Goal: Task Accomplishment & Management: Complete application form

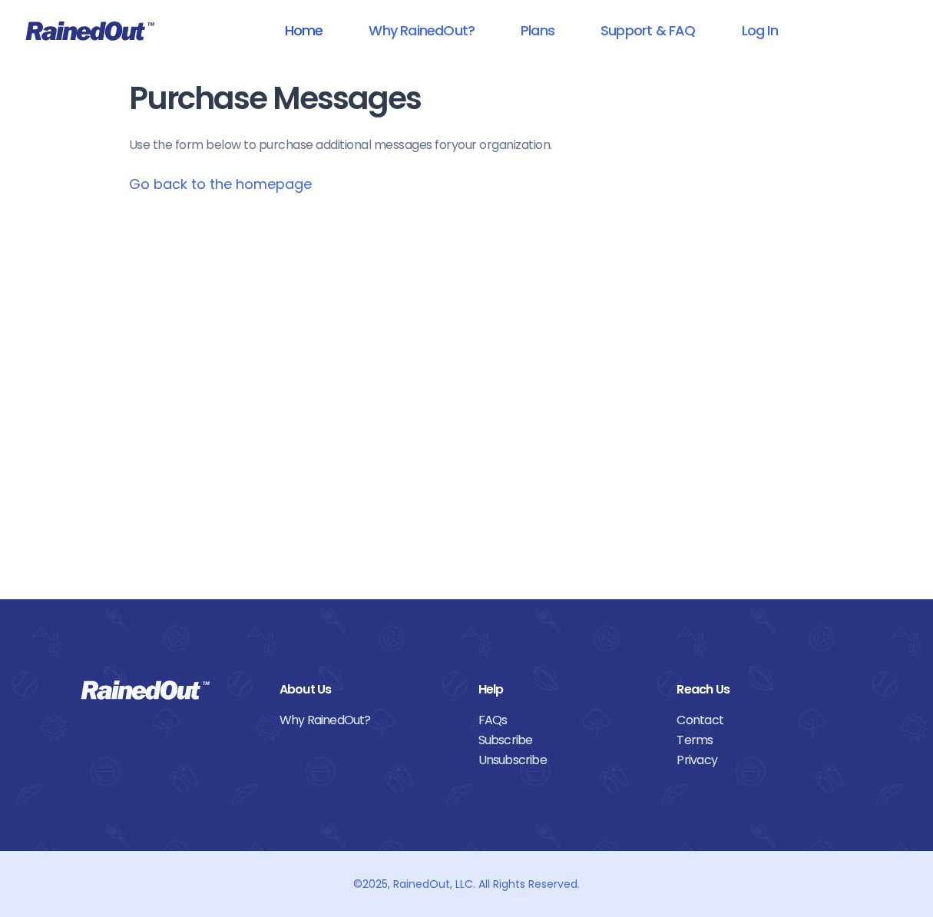
click at [303, 39] on link "Home" at bounding box center [303, 30] width 78 height 35
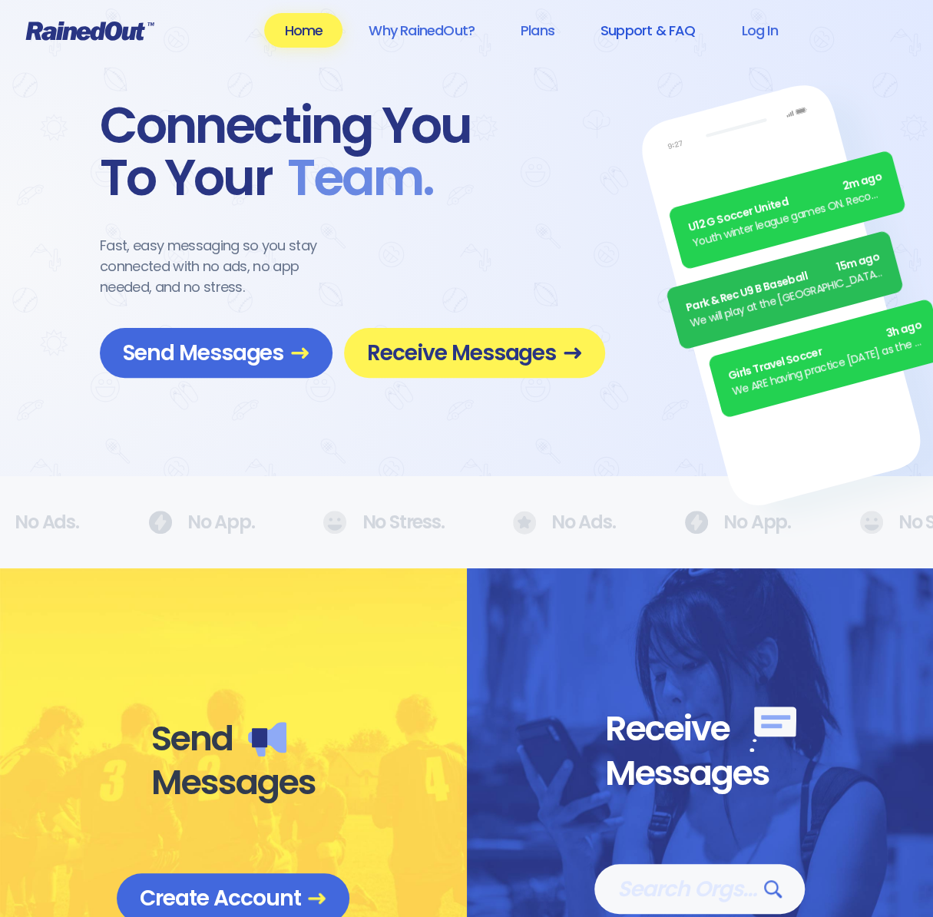
click at [650, 30] on link "Support & FAQ" at bounding box center [648, 30] width 134 height 35
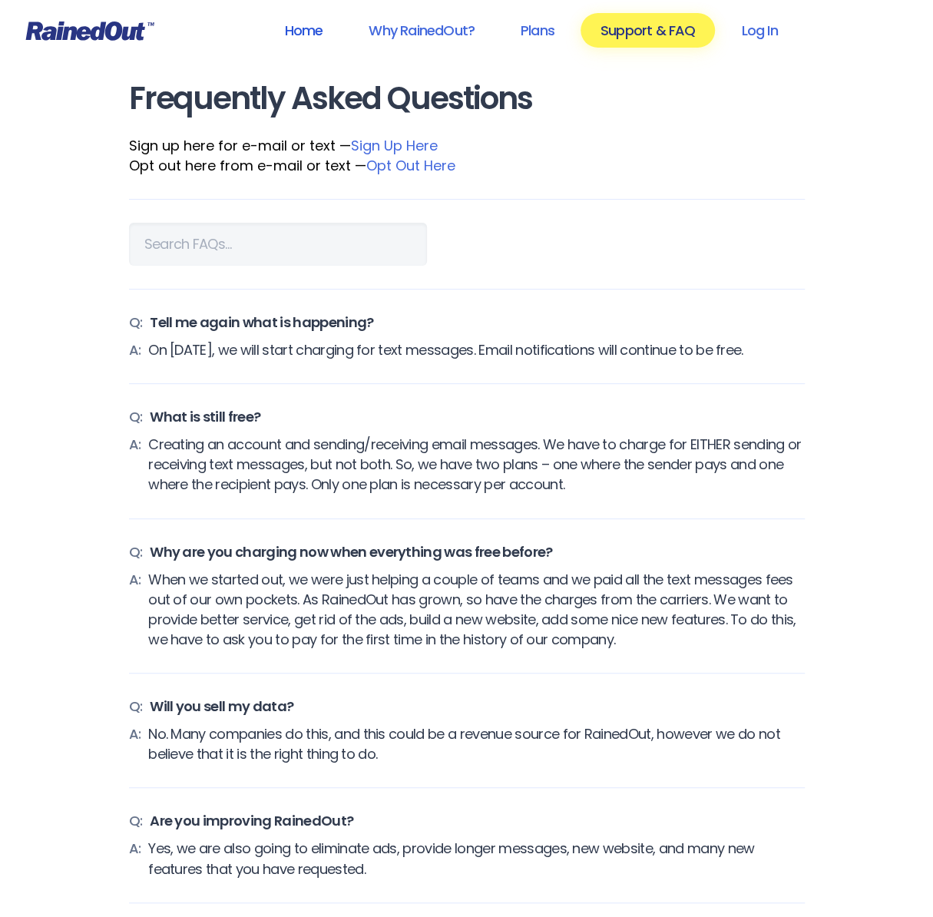
click at [285, 33] on link "Home" at bounding box center [303, 30] width 78 height 35
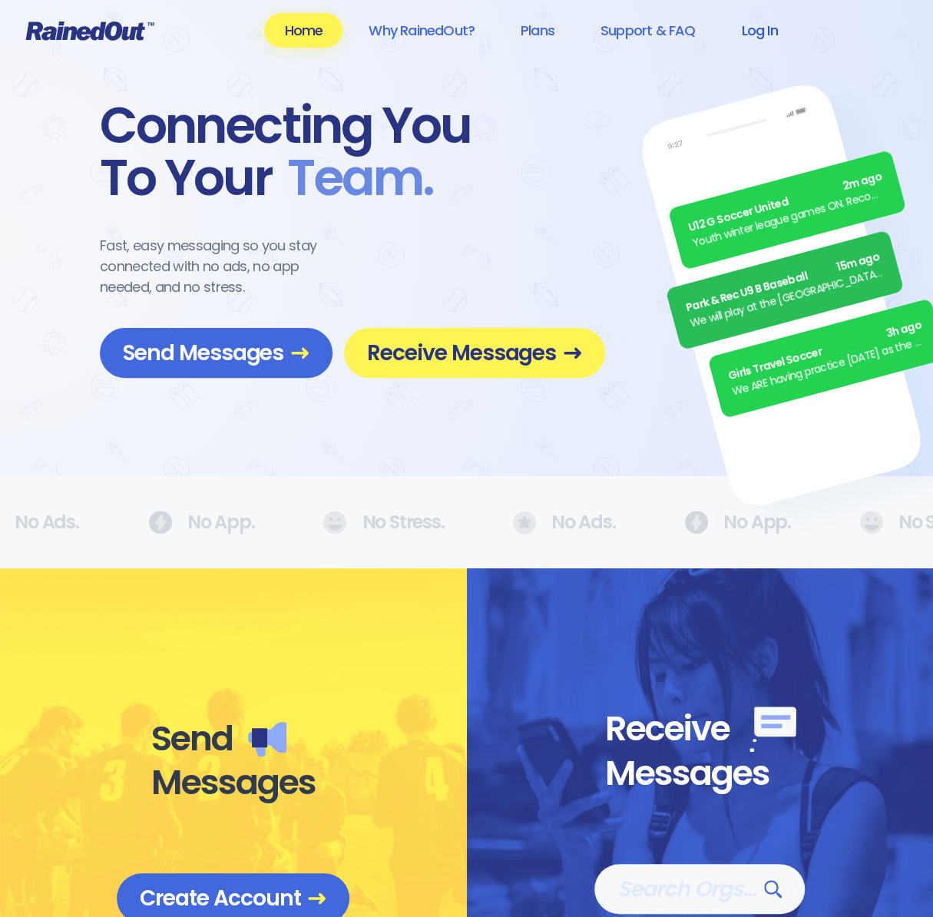
click at [768, 33] on link "Log In" at bounding box center [759, 30] width 76 height 35
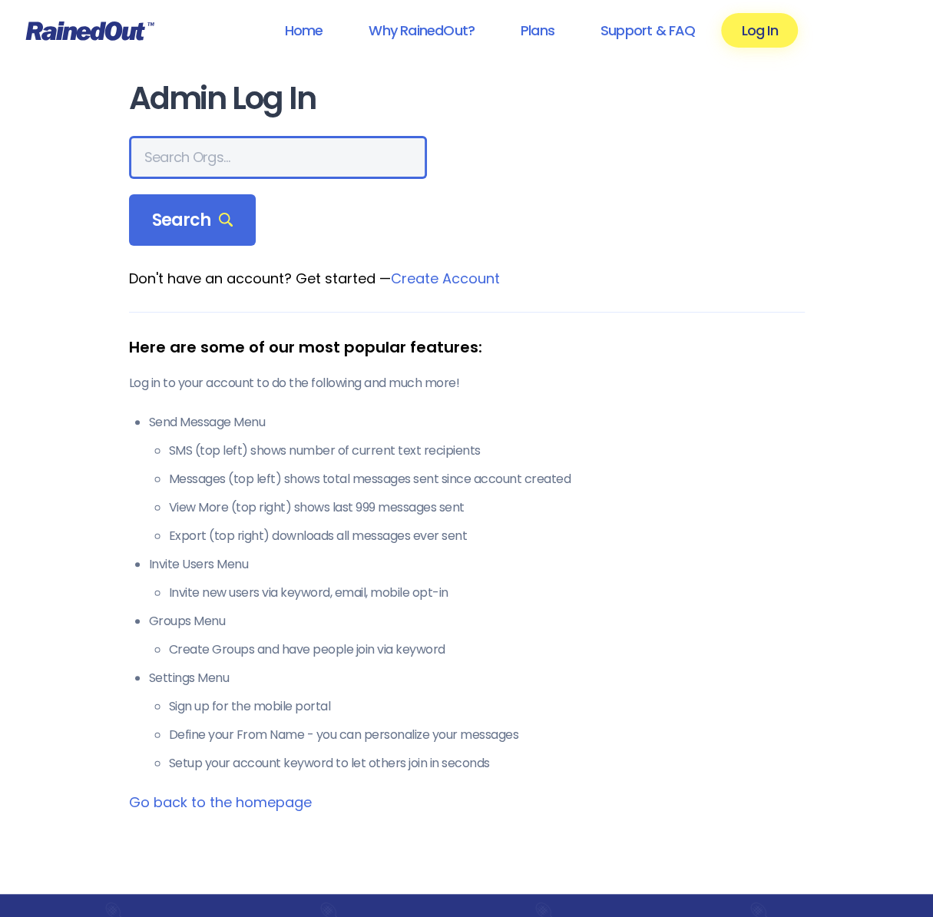
click at [181, 154] on input "text" at bounding box center [278, 157] width 298 height 43
type input "poway"
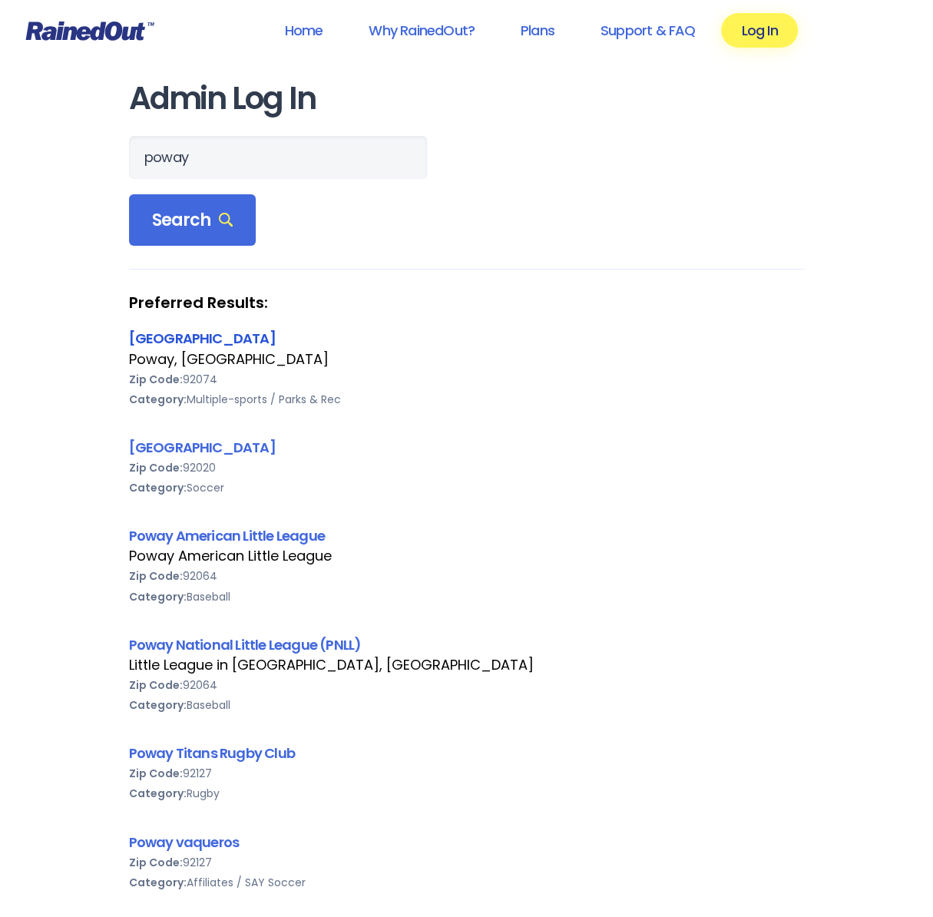
click at [204, 330] on link "[GEOGRAPHIC_DATA]" at bounding box center [202, 338] width 147 height 19
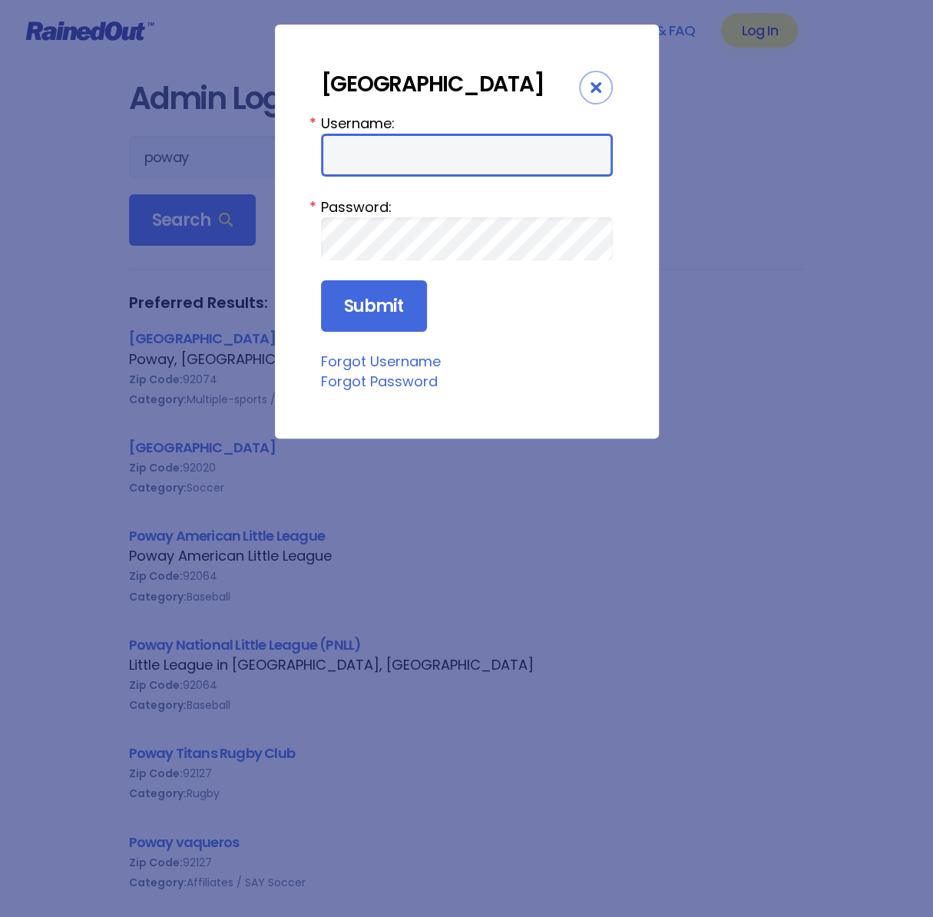
click at [350, 149] on input "Username:" at bounding box center [467, 155] width 292 height 43
click at [366, 158] on input "Username:" at bounding box center [467, 155] width 292 height 43
type input "sbarragan"
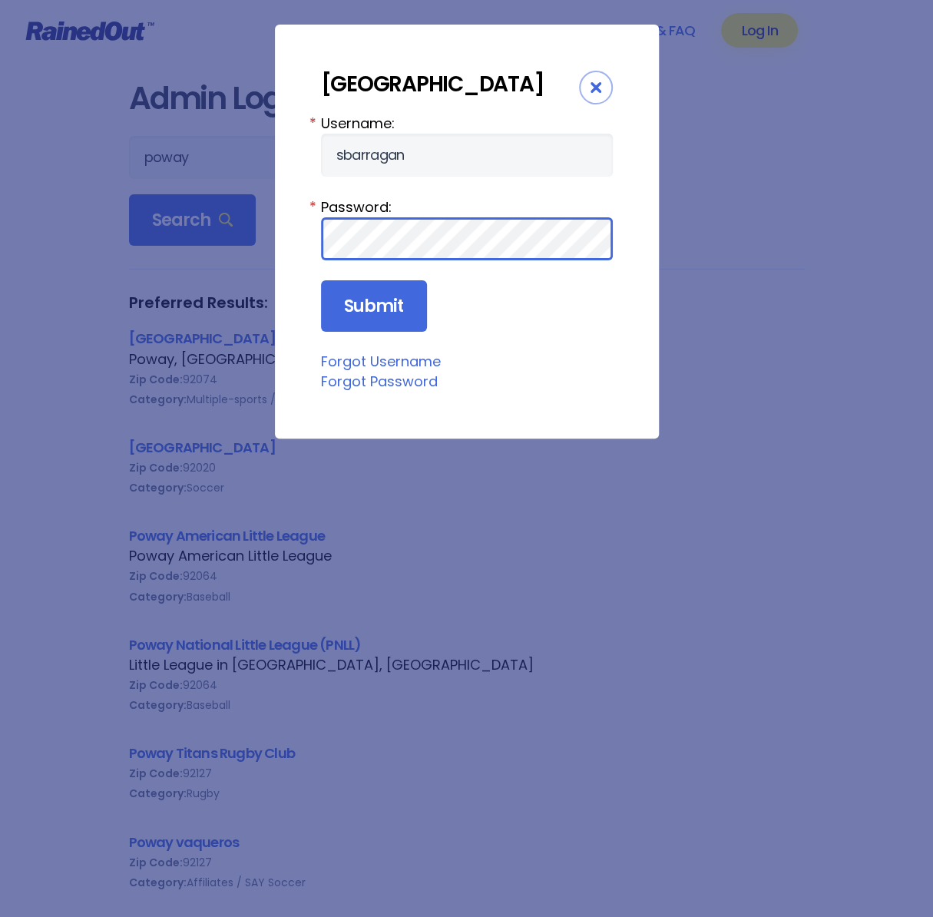
click at [321, 280] on input "Submit" at bounding box center [374, 306] width 106 height 52
